Goal: Browse casually: Explore the website without a specific task or goal

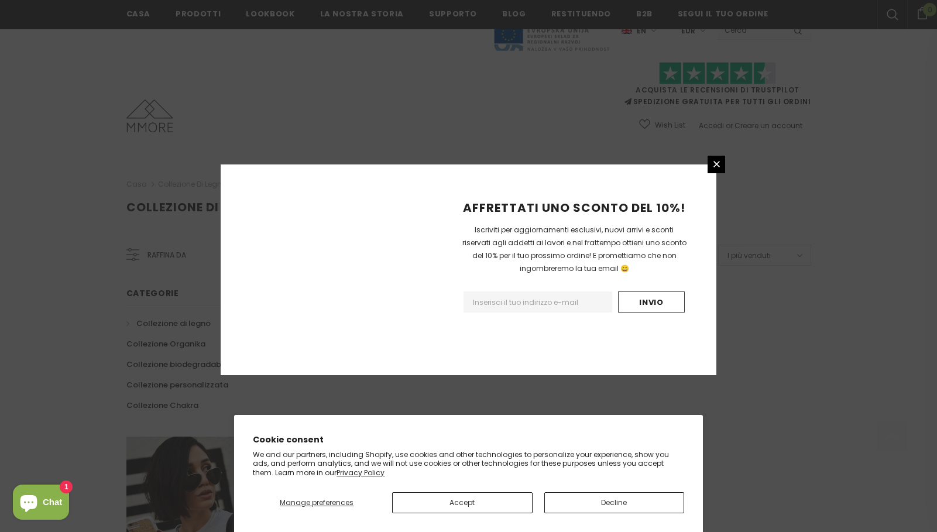
scroll to position [668, 0]
